Goal: Transaction & Acquisition: Book appointment/travel/reservation

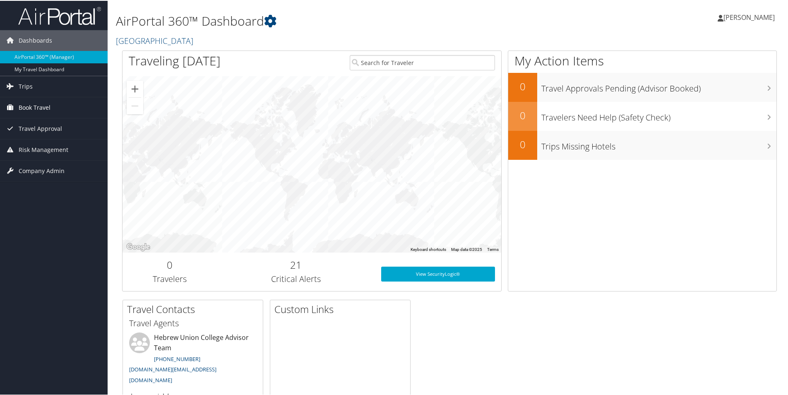
click at [48, 107] on span "Book Travel" at bounding box center [35, 106] width 32 height 21
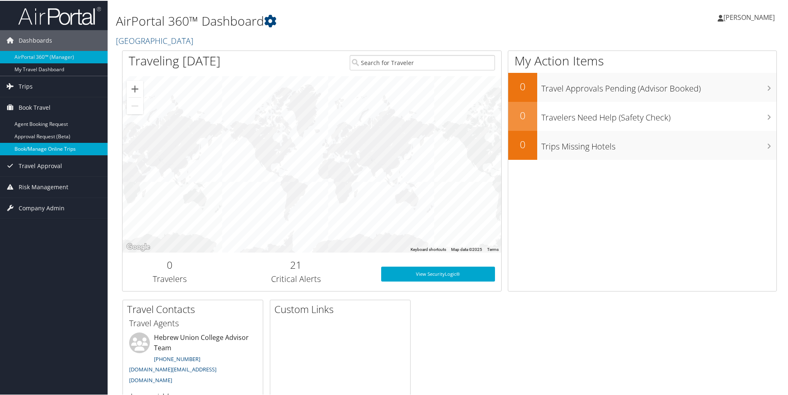
click at [34, 153] on link "Book/Manage Online Trips" at bounding box center [54, 148] width 108 height 12
click at [22, 147] on link "Book/Manage Online Trips" at bounding box center [54, 148] width 108 height 12
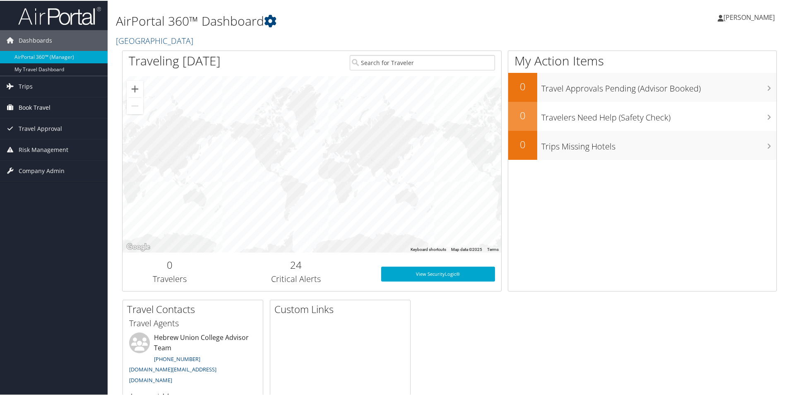
click at [38, 105] on span "Book Travel" at bounding box center [35, 106] width 32 height 21
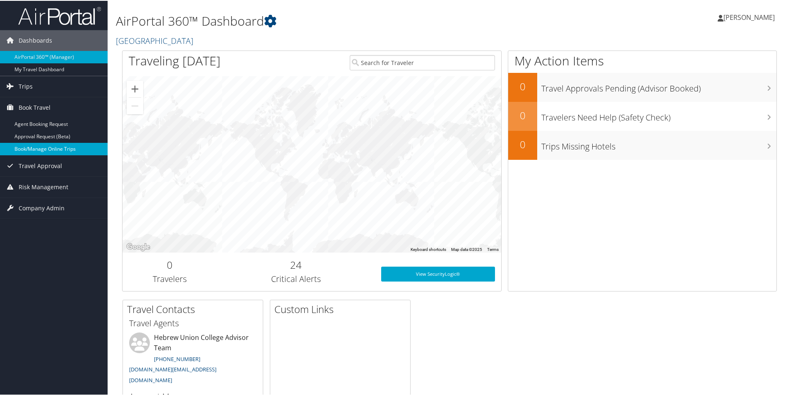
click at [28, 150] on link "Book/Manage Online Trips" at bounding box center [54, 148] width 108 height 12
click at [41, 148] on link "Book/Manage Online Trips" at bounding box center [54, 148] width 108 height 12
